Goal: Task Accomplishment & Management: Complete application form

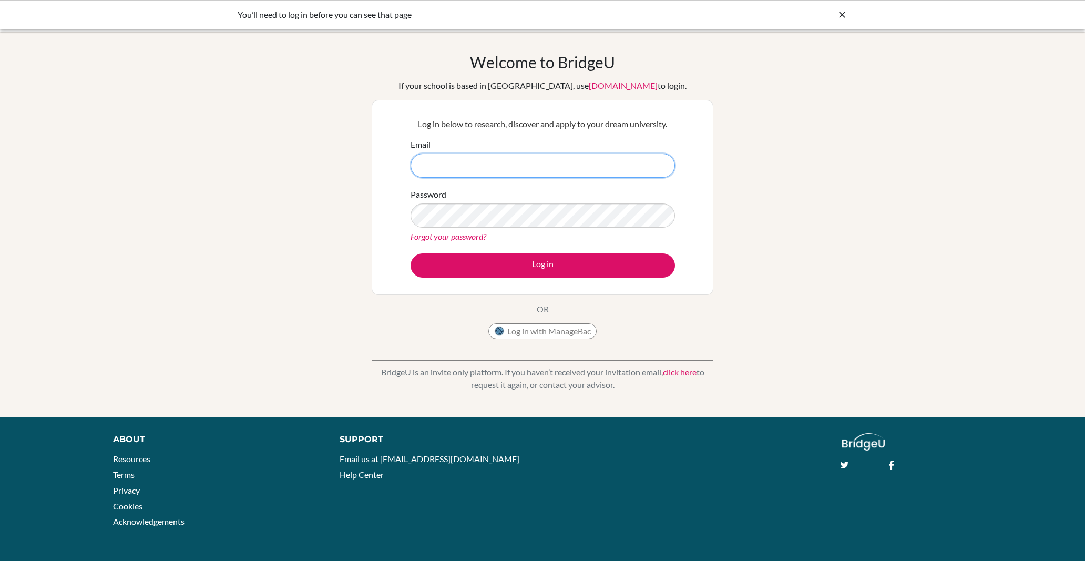
type input "[EMAIL_ADDRESS][PERSON_NAME][DOMAIN_NAME]"
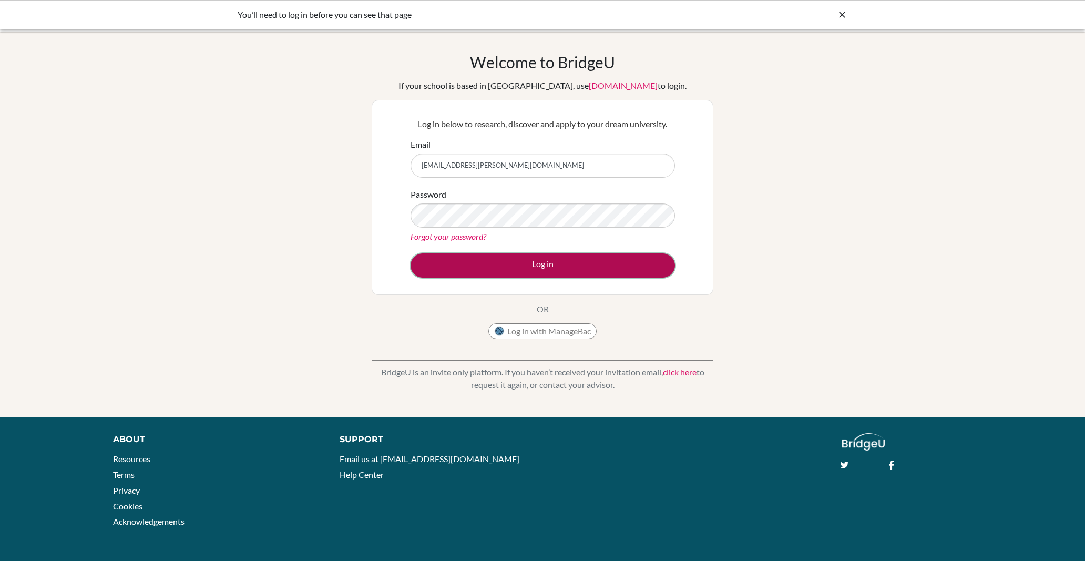
click at [526, 264] on button "Log in" at bounding box center [543, 265] width 264 height 24
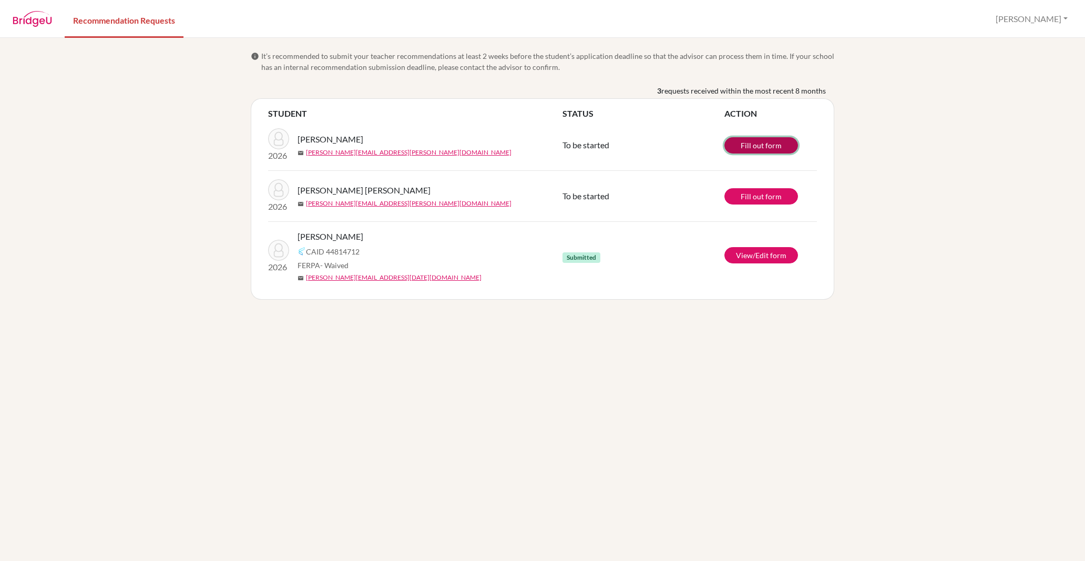
click at [765, 147] on link "Fill out form" at bounding box center [761, 145] width 74 height 16
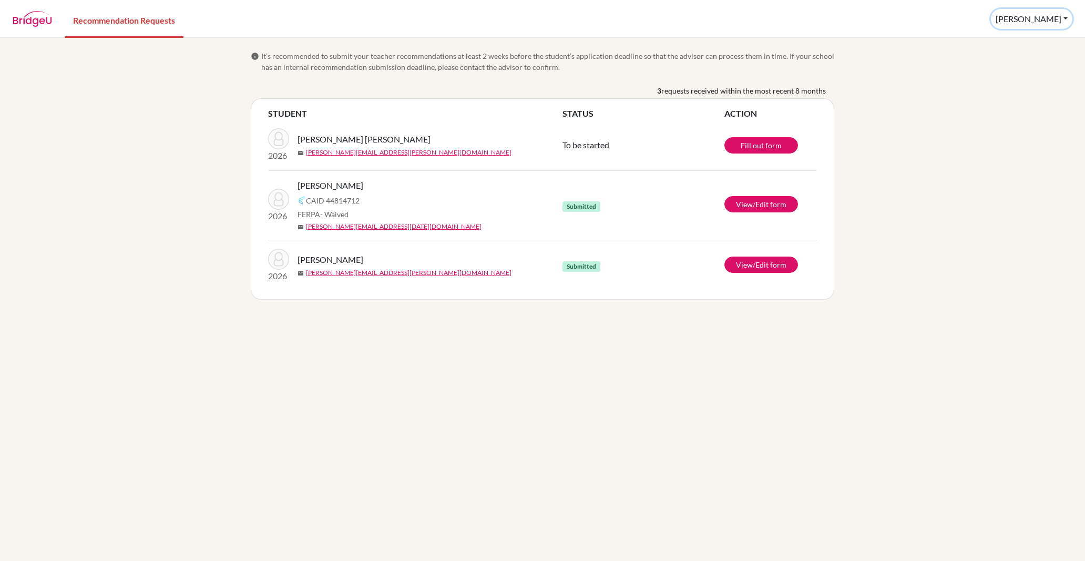
click at [1052, 18] on button "Damaris" at bounding box center [1031, 19] width 81 height 20
click at [1029, 73] on button "Log out" at bounding box center [1006, 68] width 83 height 17
